Goal: Transaction & Acquisition: Purchase product/service

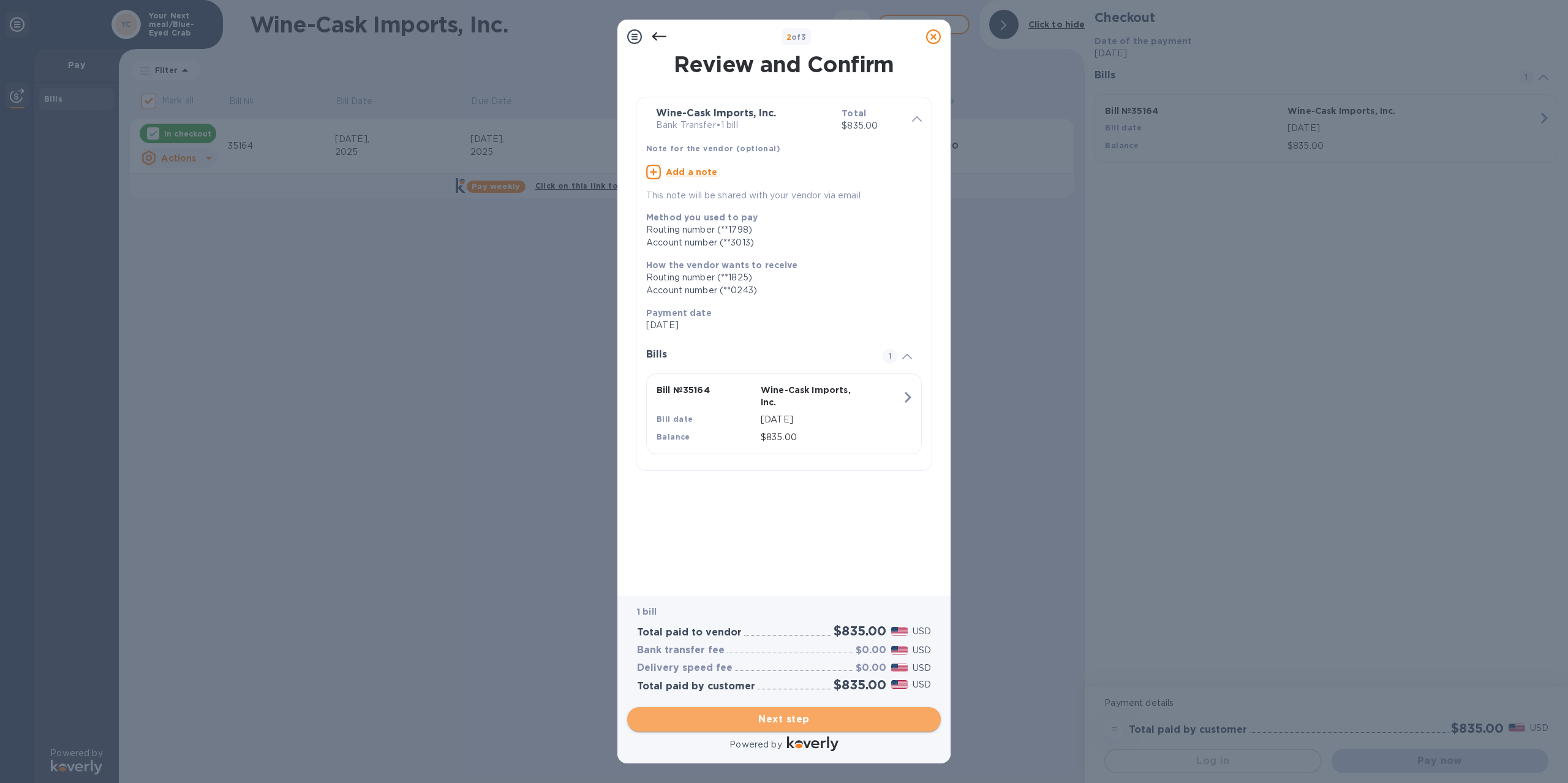
click at [800, 718] on span "Next step" at bounding box center [783, 720] width 294 height 15
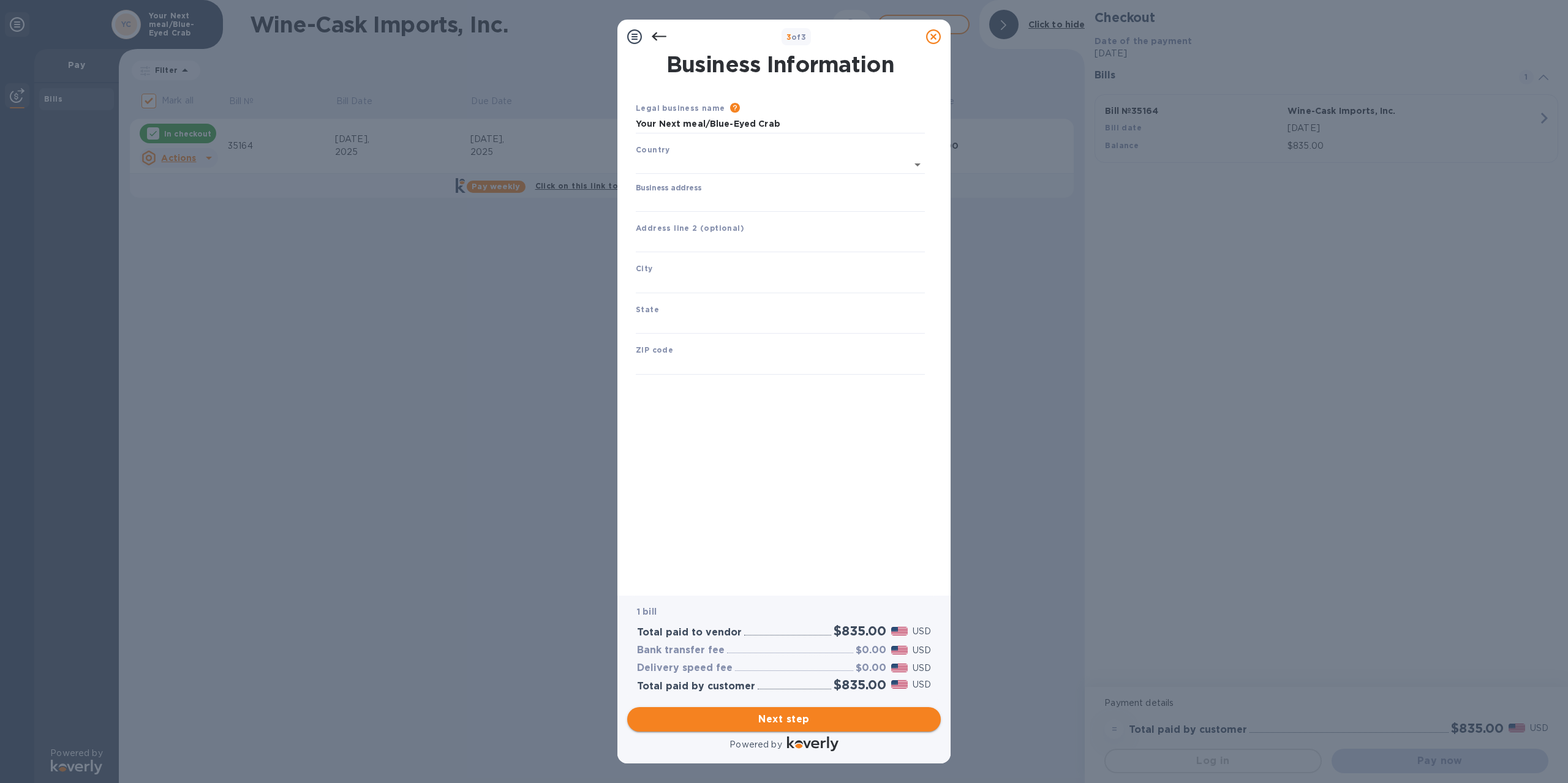
type input "United States"
click at [800, 718] on span "Next step" at bounding box center [783, 720] width 294 height 15
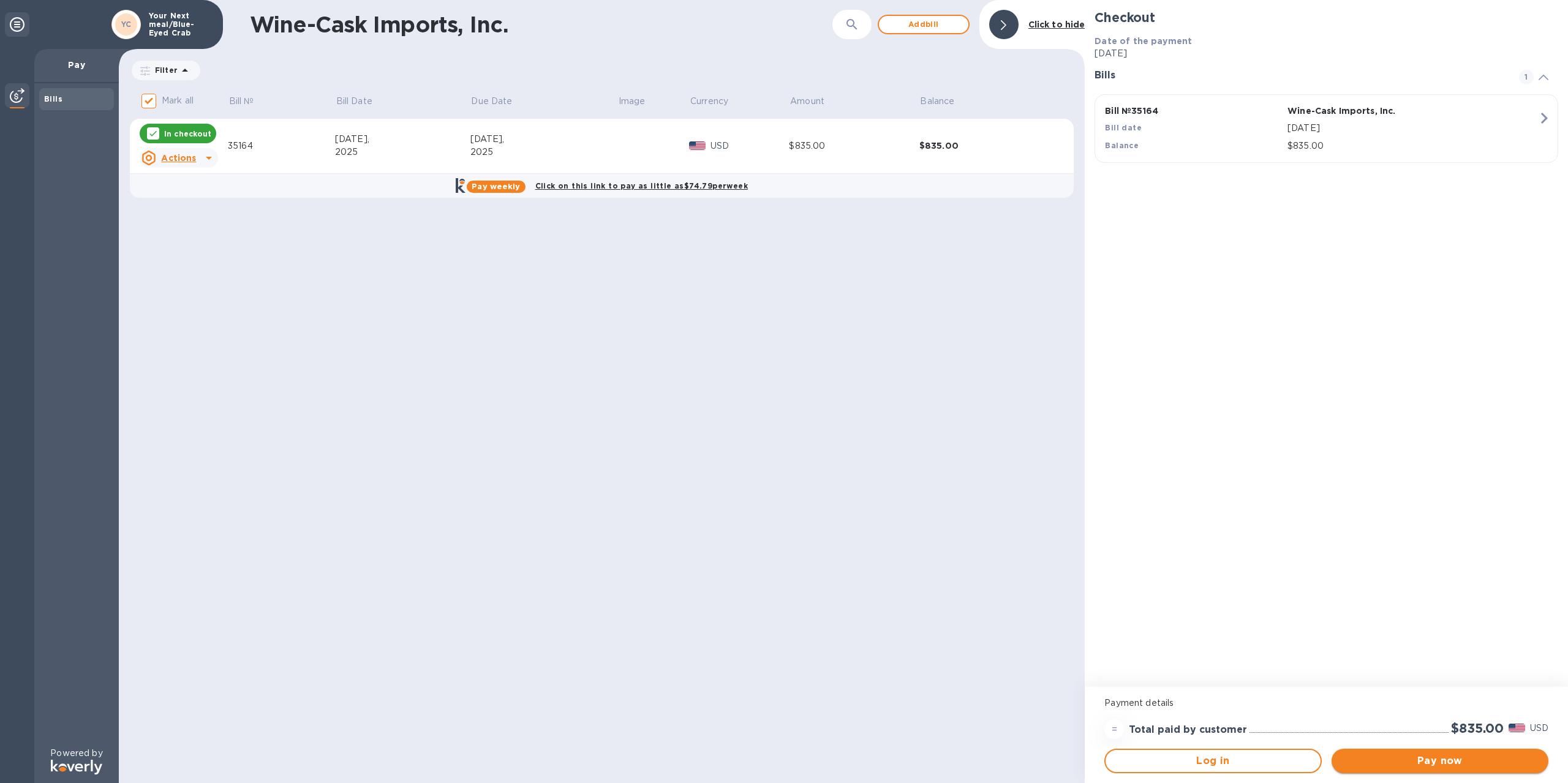
click at [1436, 762] on span "Pay now" at bounding box center [1440, 761] width 197 height 15
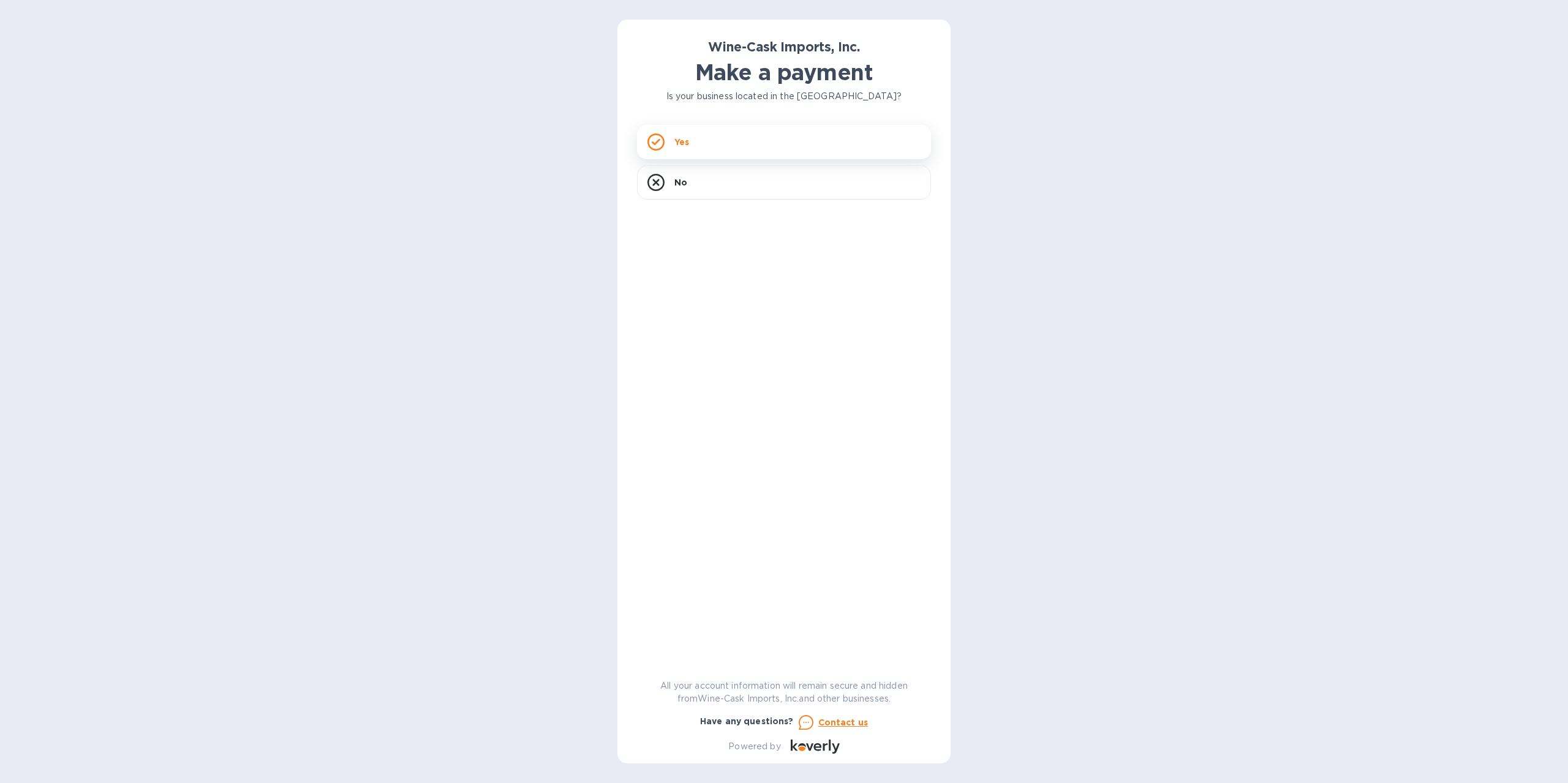
click at [664, 158] on div "Yes" at bounding box center [783, 142] width 294 height 34
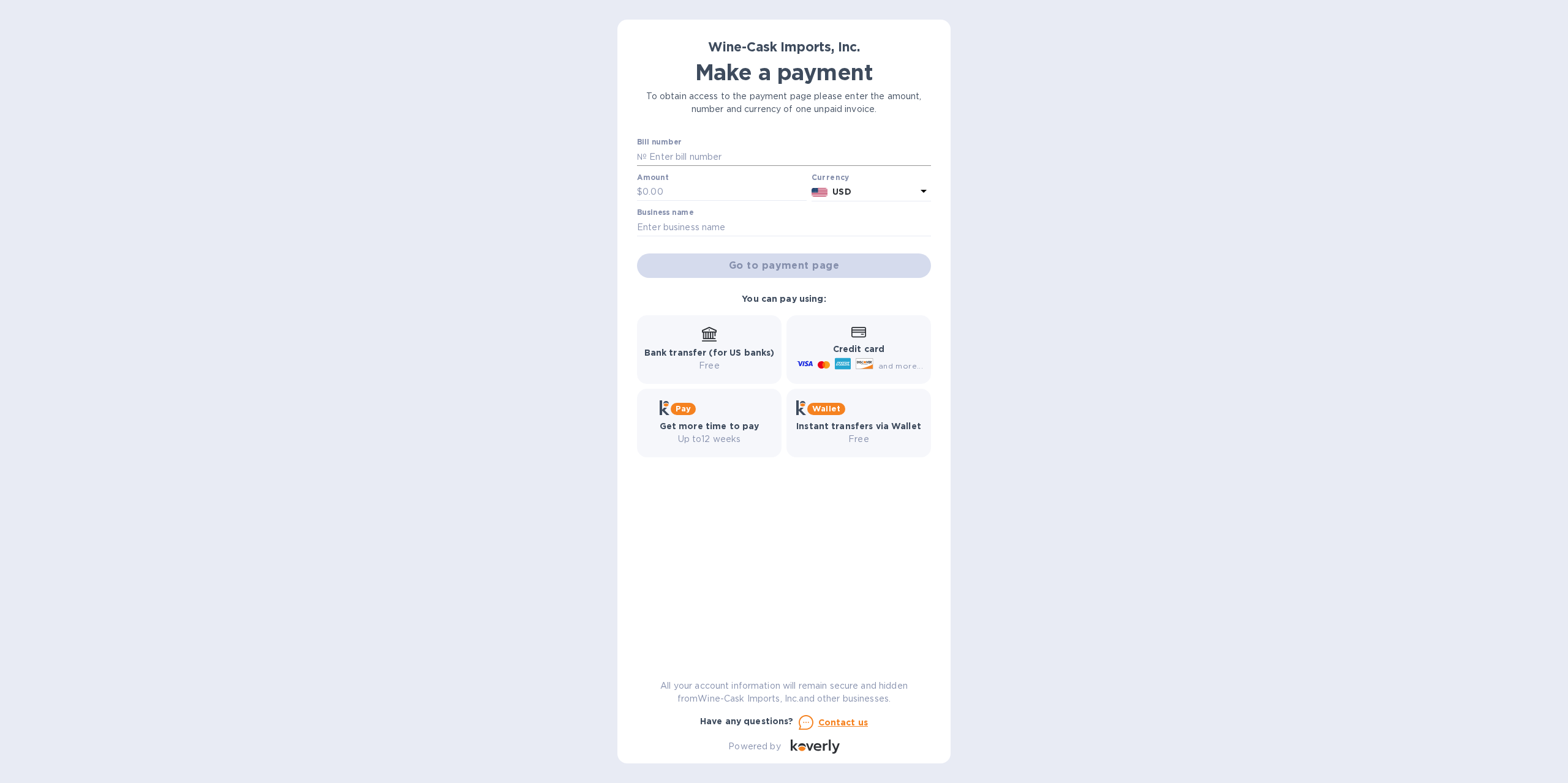
click at [670, 159] on input "text" at bounding box center [789, 156] width 284 height 18
type input "35164"
click at [709, 195] on input "text" at bounding box center [724, 192] width 164 height 18
type input "835.00"
click at [693, 224] on input "text" at bounding box center [783, 227] width 294 height 18
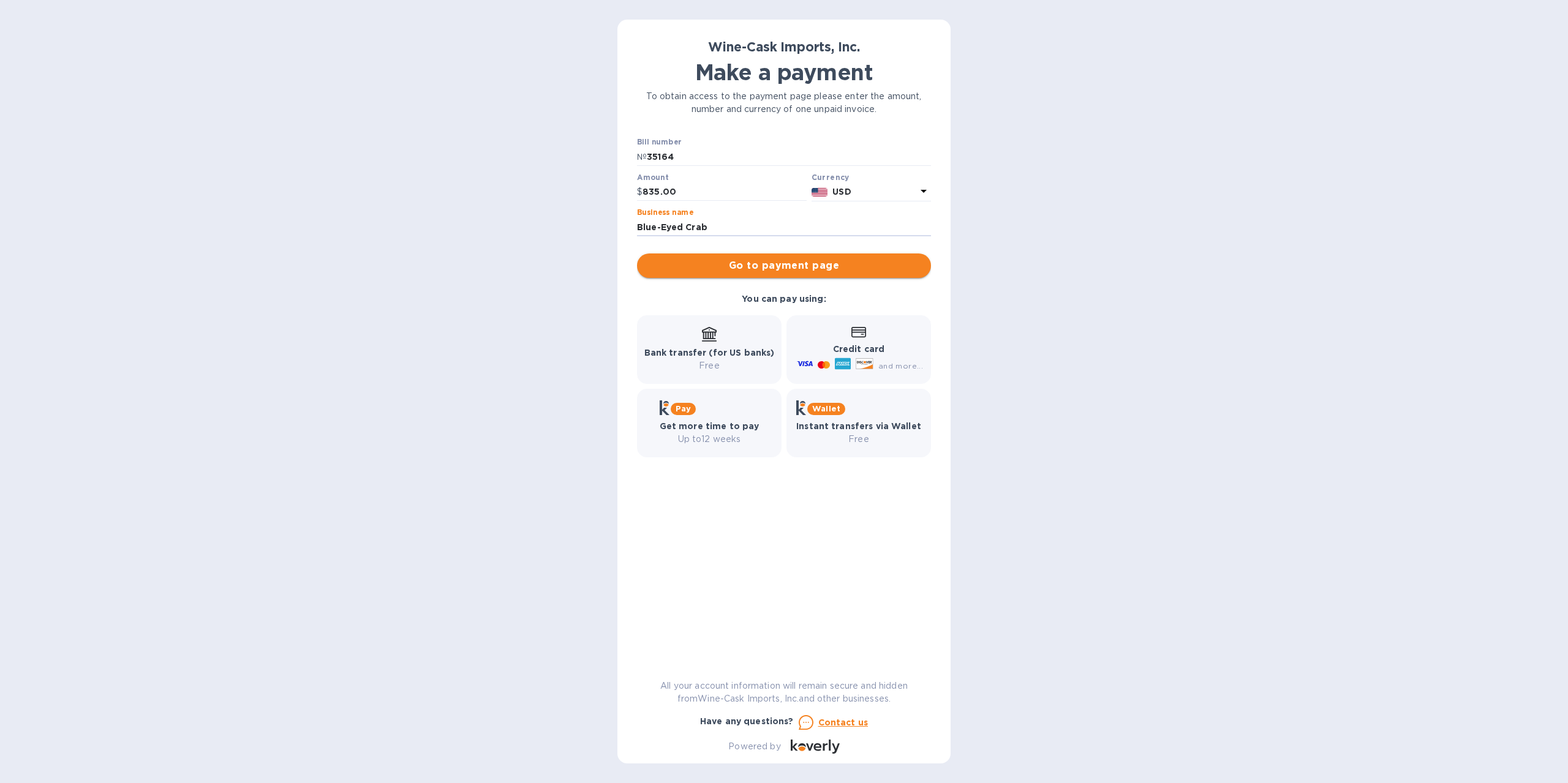
type input "Blue-Eyed Crab"
click at [853, 270] on span "Go to payment page" at bounding box center [784, 266] width 274 height 15
